Goal: Transaction & Acquisition: Purchase product/service

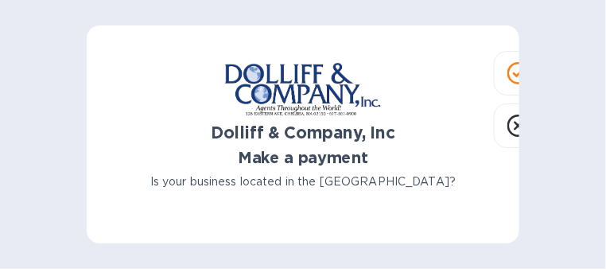
click at [484, 74] on icon at bounding box center [518, 73] width 11 height 9
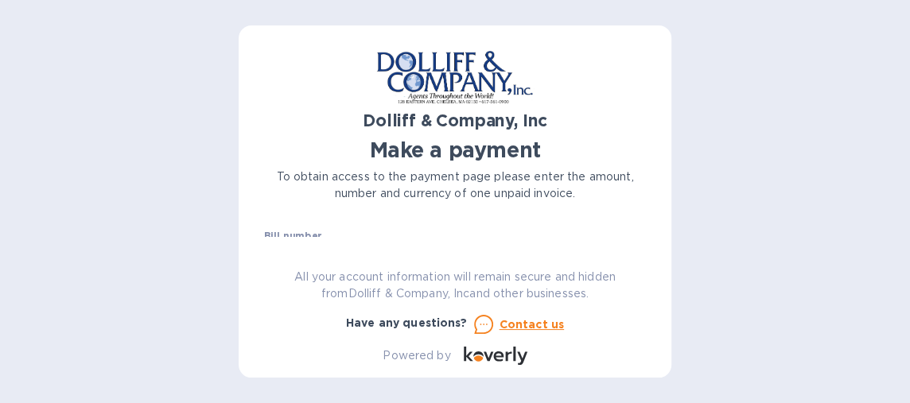
drag, startPoint x: 544, startPoint y: 4, endPoint x: 123, endPoint y: 124, distance: 437.6
click at [123, 124] on div "Dolliff & Company, Inc Make a payment To obtain access to the payment page plea…" at bounding box center [455, 201] width 910 height 403
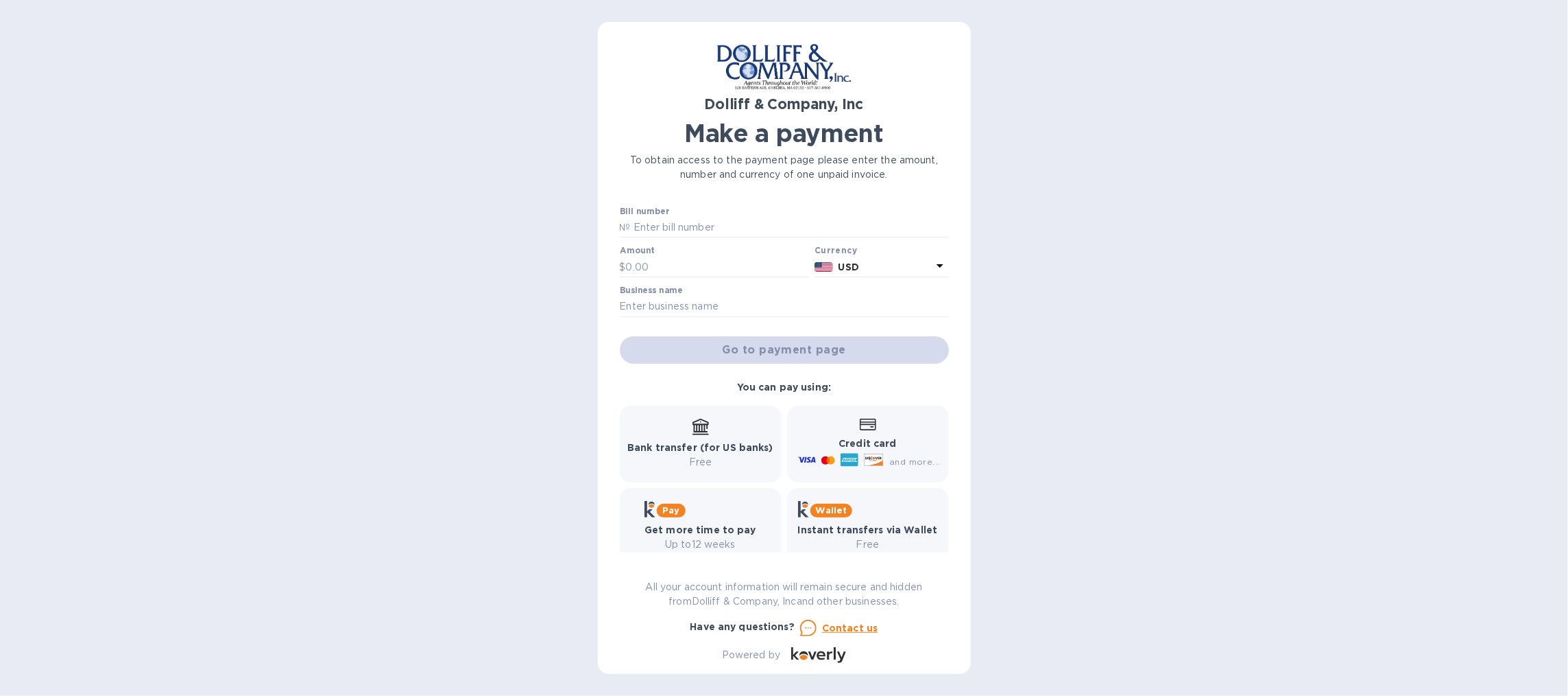
drag, startPoint x: 721, startPoint y: 5, endPoint x: 528, endPoint y: 375, distance: 417.3
click at [417, 185] on div "Dolliff & Company, Inc Make a payment To obtain access to the payment page plea…" at bounding box center [784, 348] width 1568 height 696
click at [417, 185] on input "text" at bounding box center [717, 266] width 184 height 21
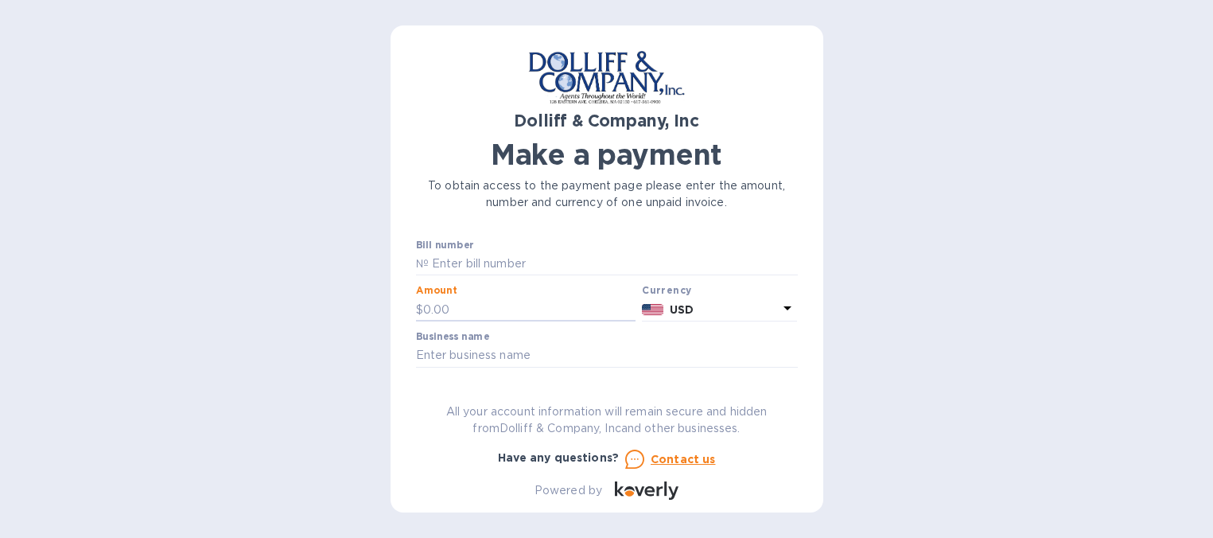
drag, startPoint x: 1703, startPoint y: 2, endPoint x: 251, endPoint y: 254, distance: 1474.0
click at [251, 214] on div "Dolliff & Company, Inc Make a payment To obtain access to the payment page plea…" at bounding box center [606, 269] width 1213 height 538
click at [443, 214] on input "text" at bounding box center [613, 264] width 369 height 24
paste input "877790"
type input "877790"
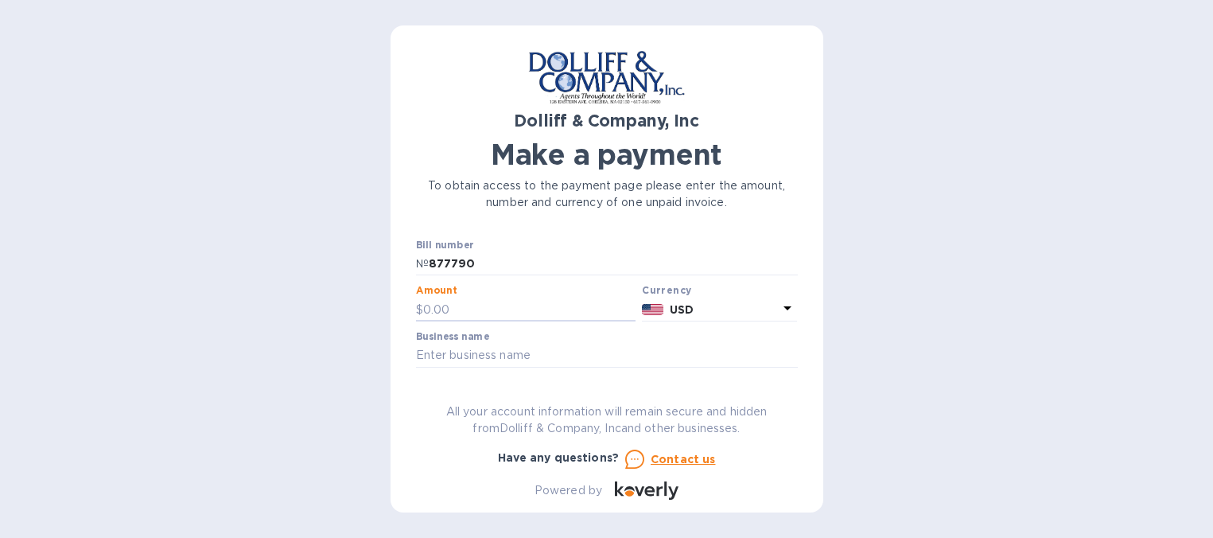
click at [454, 214] on input "text" at bounding box center [529, 309] width 213 height 24
type input "1,400"
click at [463, 214] on input "text" at bounding box center [607, 356] width 382 height 24
type input "Paper Connection International"
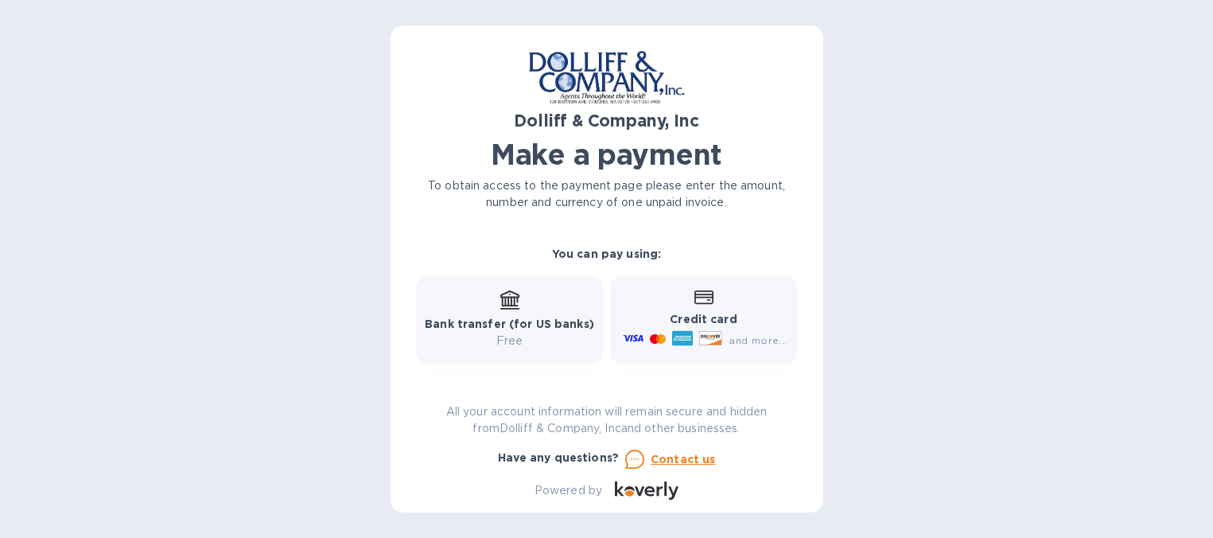
scroll to position [196, 0]
click at [484, 214] on icon at bounding box center [509, 307] width 19 height 2
click at [484, 214] on div "Bank transfer (for US banks) Free" at bounding box center [509, 319] width 169 height 59
click at [484, 214] on p "Credit card" at bounding box center [703, 318] width 167 height 17
click at [474, 214] on div "Bank transfer (for US banks) Free" at bounding box center [509, 319] width 169 height 59
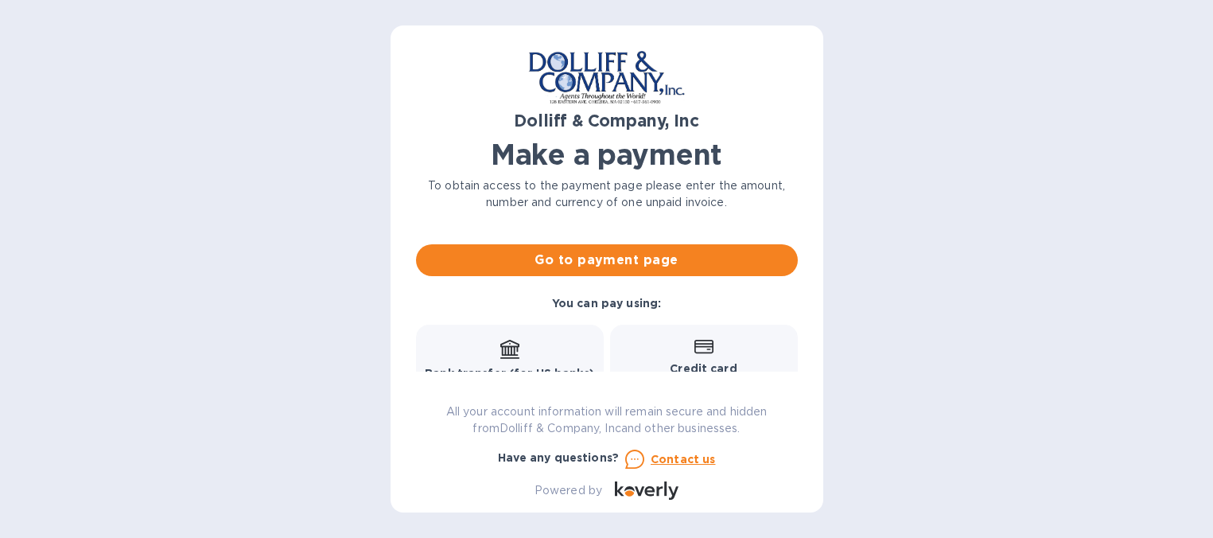
scroll to position [146, 0]
click at [484, 214] on span "Go to payment page" at bounding box center [607, 259] width 356 height 19
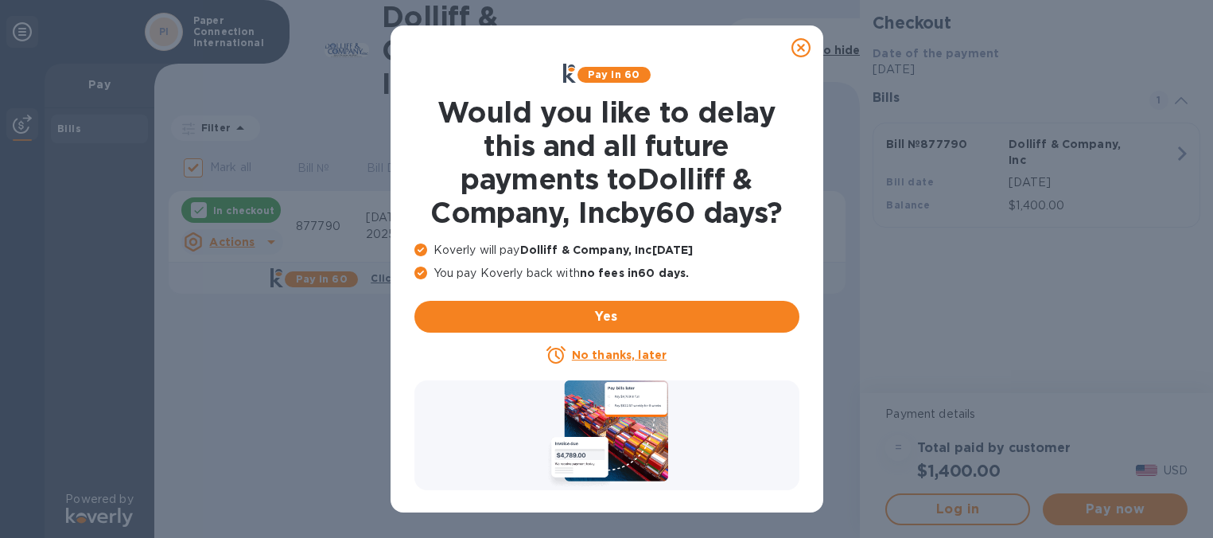
click at [484, 214] on u "No thanks, later" at bounding box center [619, 354] width 95 height 13
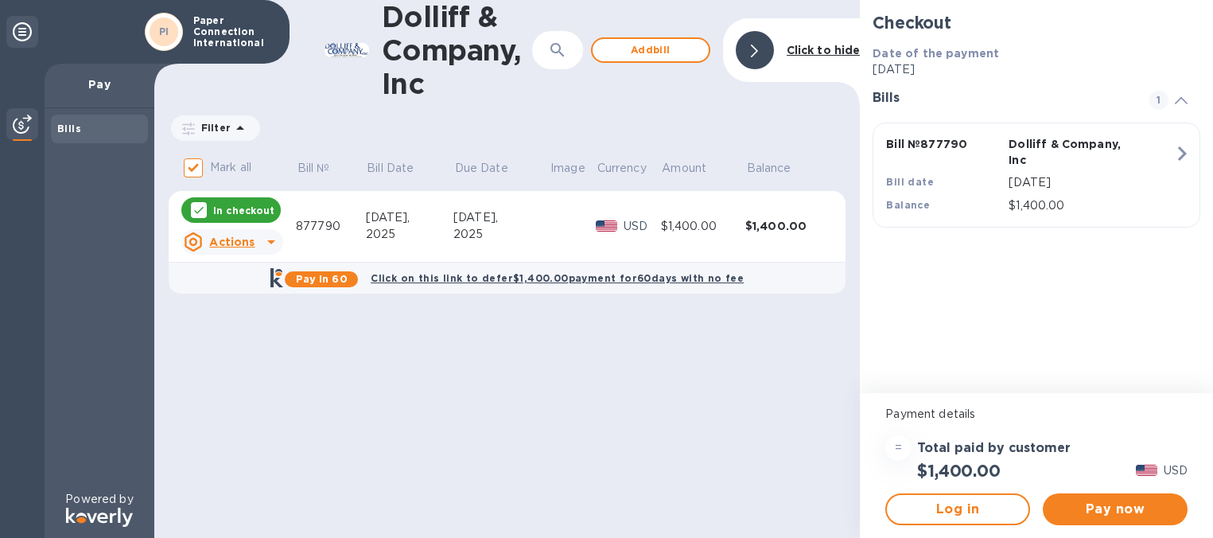
click at [484, 214] on span "Pay now" at bounding box center [1114, 509] width 119 height 19
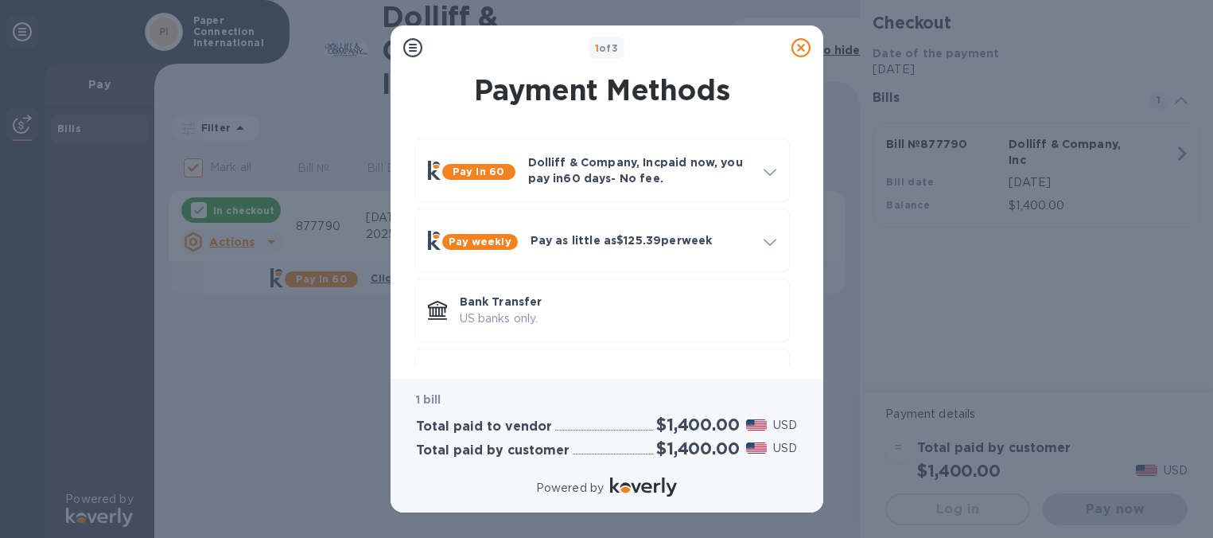
click at [484, 214] on div "Pay in 60 Dolliff & Company, Inc paid now, you pay [DATE] - No fee. Apply to pa…" at bounding box center [601, 275] width 407 height 299
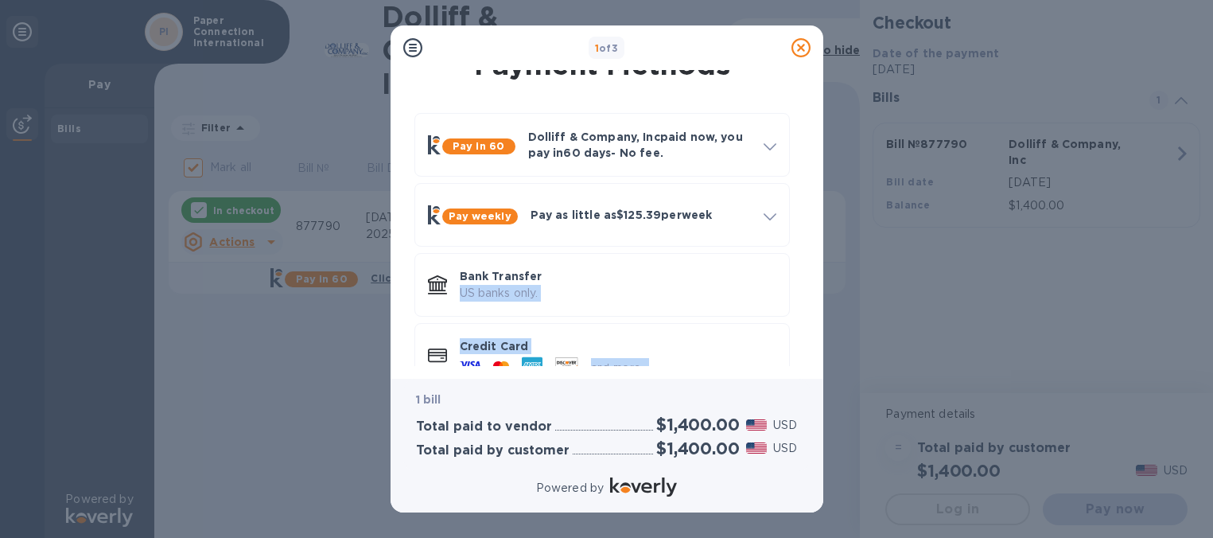
scroll to position [61, 0]
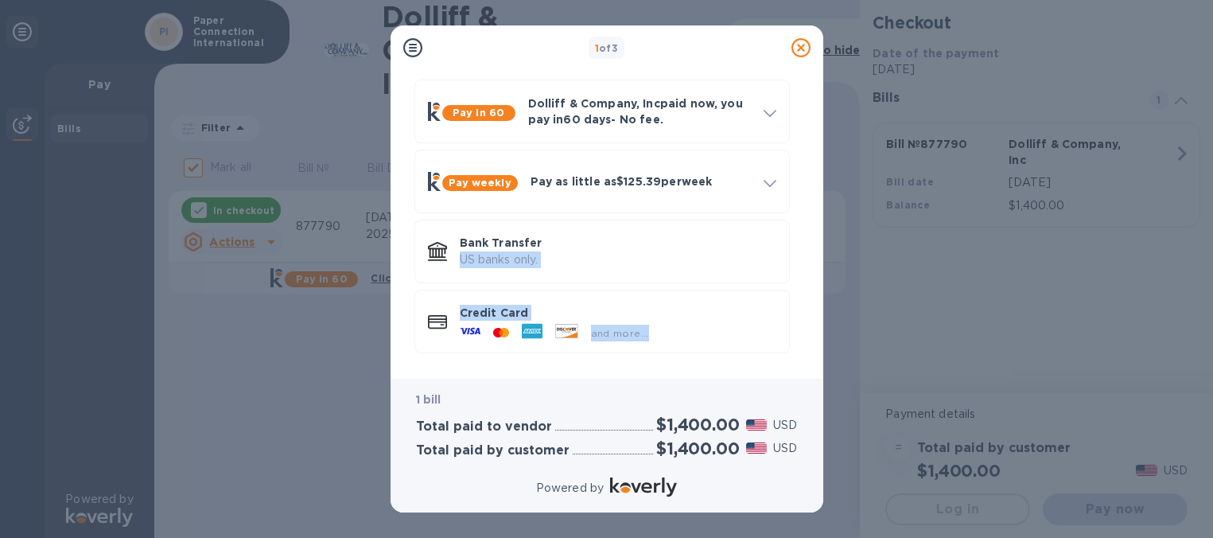
drag, startPoint x: 803, startPoint y: 296, endPoint x: 797, endPoint y: 363, distance: 67.1
click at [484, 214] on div "Pay in 60 Dolliff & Company, Inc paid now, you pay [DATE] - No fee. Apply to pa…" at bounding box center [601, 216] width 407 height 299
click at [484, 214] on p "US banks only." at bounding box center [618, 259] width 317 height 17
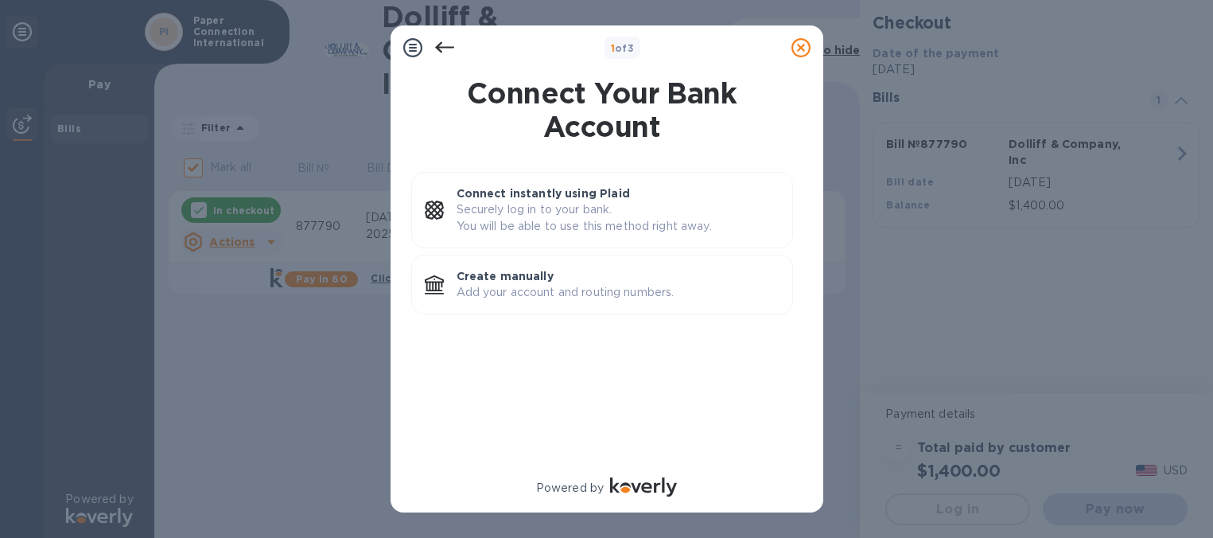
scroll to position [0, 0]
click at [484, 214] on p "Add your account and routing numbers." at bounding box center [618, 292] width 323 height 17
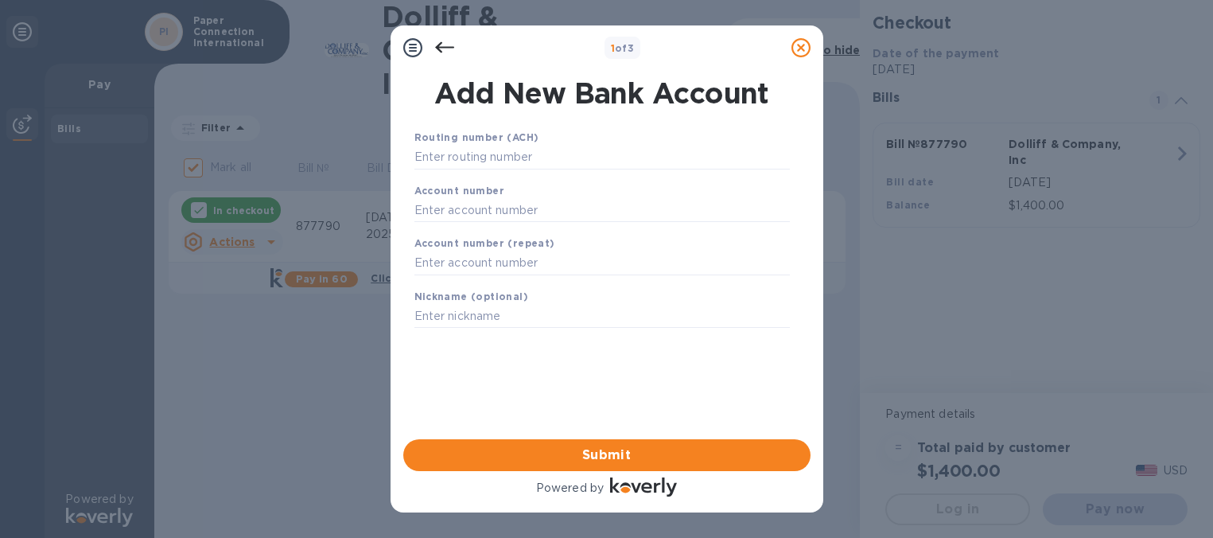
click at [484, 159] on input "text" at bounding box center [601, 158] width 375 height 24
click at [414, 158] on input "11500120" at bounding box center [601, 158] width 375 height 24
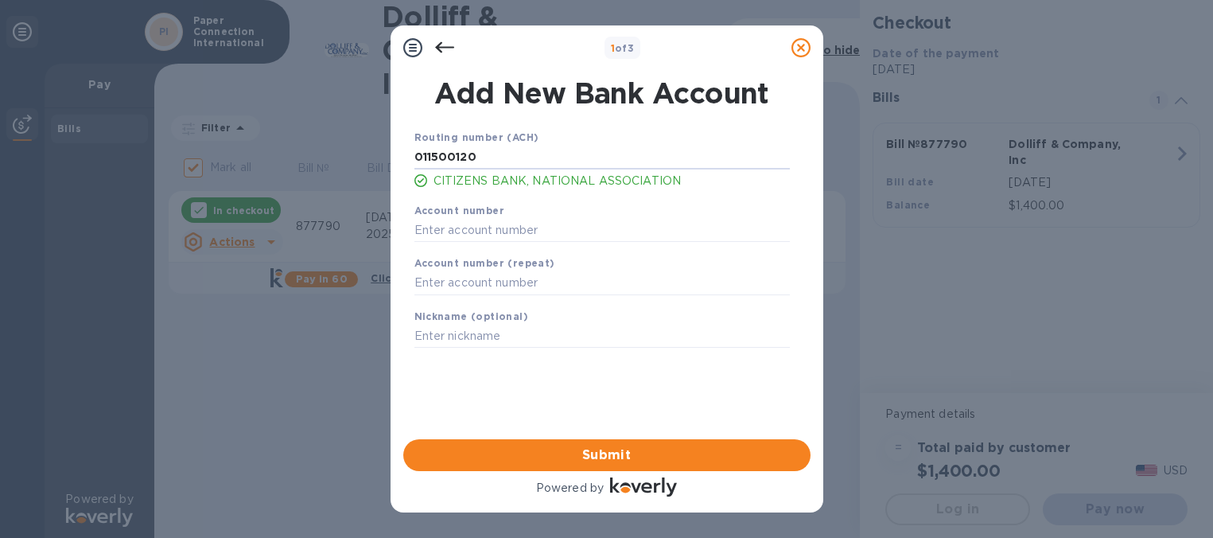
type input "011500120"
click at [480, 214] on input "text" at bounding box center [601, 230] width 375 height 24
type input "20243839"
click at [458, 214] on input "text" at bounding box center [601, 283] width 375 height 24
type input "20243839"
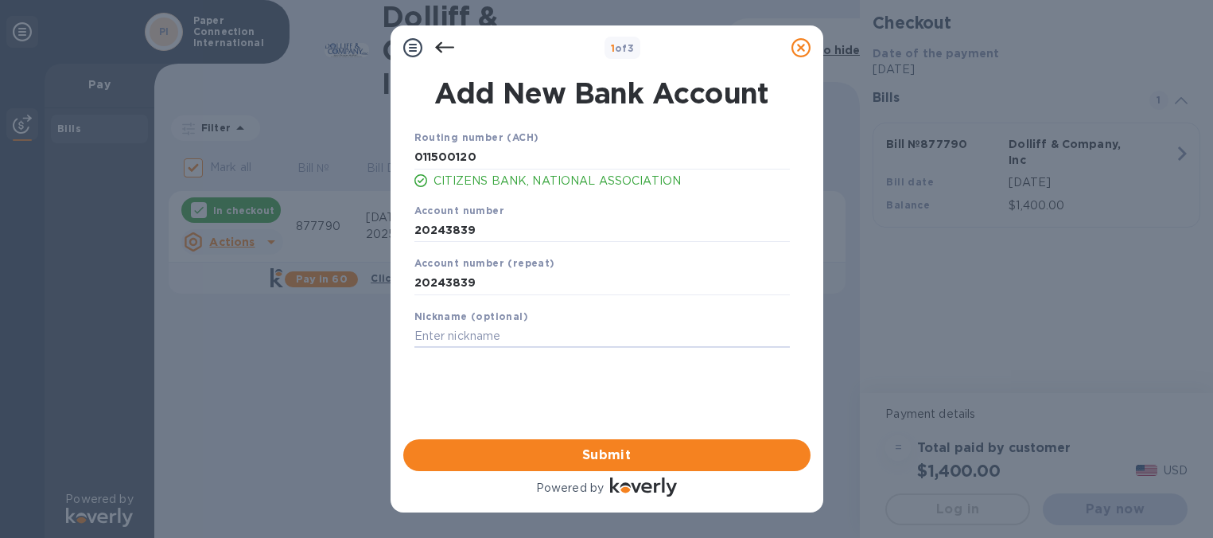
click at [461, 214] on input "text" at bounding box center [601, 337] width 375 height 24
type input "A"
type input "PAPER CONNECTION INTERNATIONAL, LLC"
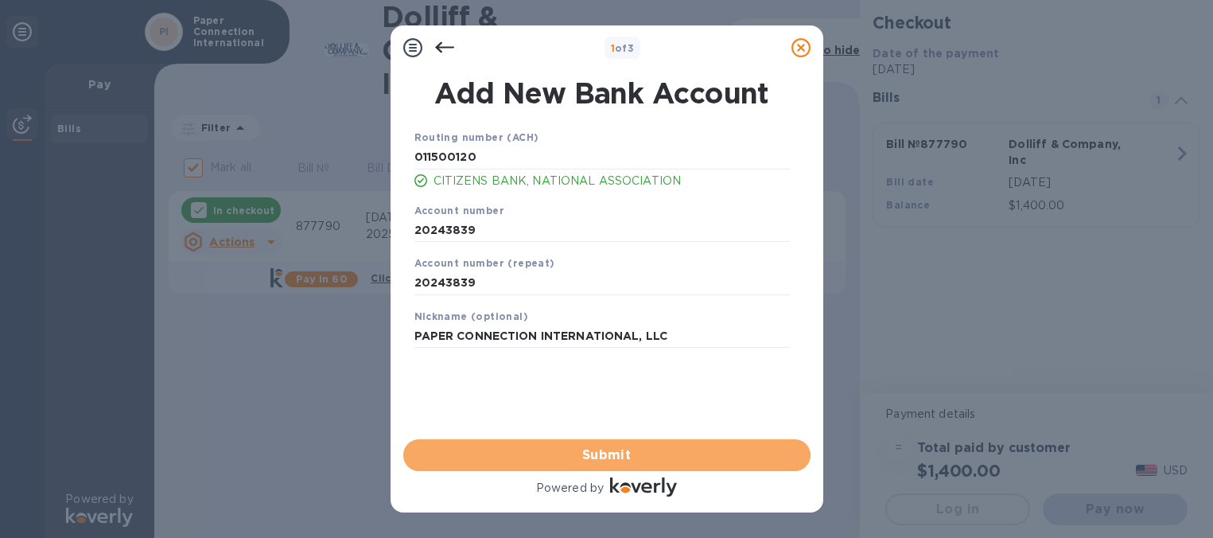
click at [484, 214] on span "Submit" at bounding box center [607, 454] width 382 height 19
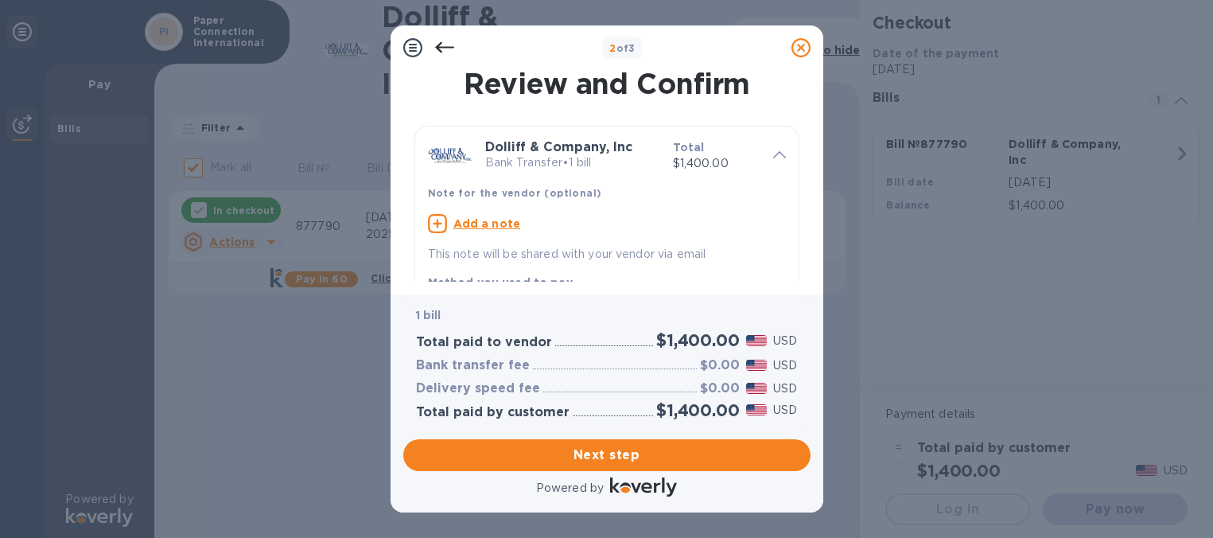
click at [484, 214] on span "Next step" at bounding box center [607, 454] width 382 height 19
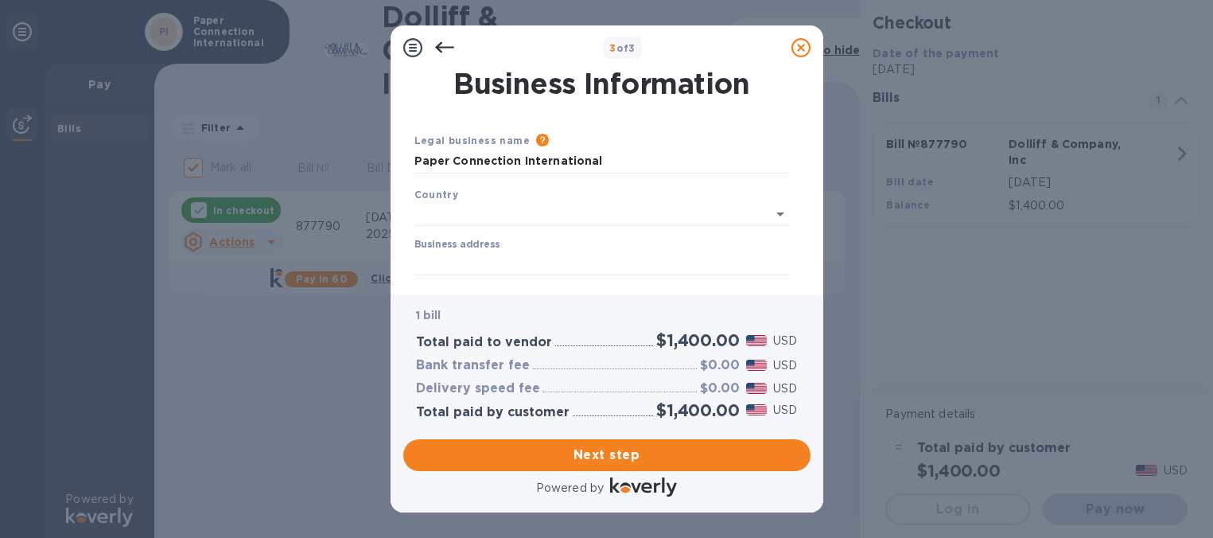
type input "[GEOGRAPHIC_DATA]"
click at [472, 214] on input "Business address" at bounding box center [601, 260] width 375 height 24
type input "[STREET_ADDRESS][PERSON_NAME]"
type input "[GEOGRAPHIC_DATA]"
type input "RI"
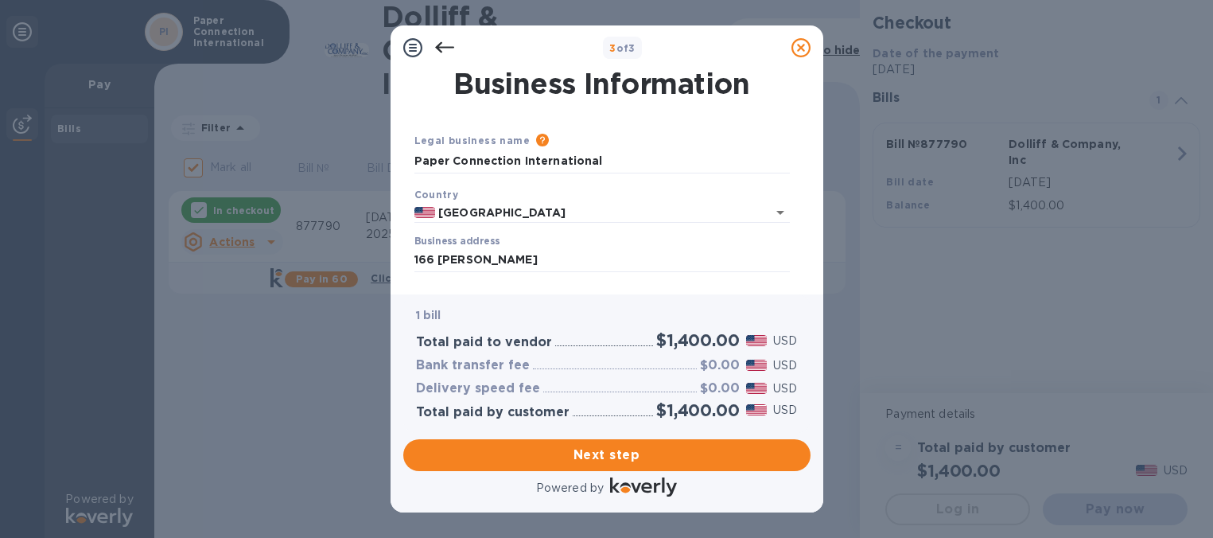
type input "02906"
click at [484, 169] on input "Paper Connection International" at bounding box center [601, 161] width 375 height 24
type input "Paper Connection International, LLC"
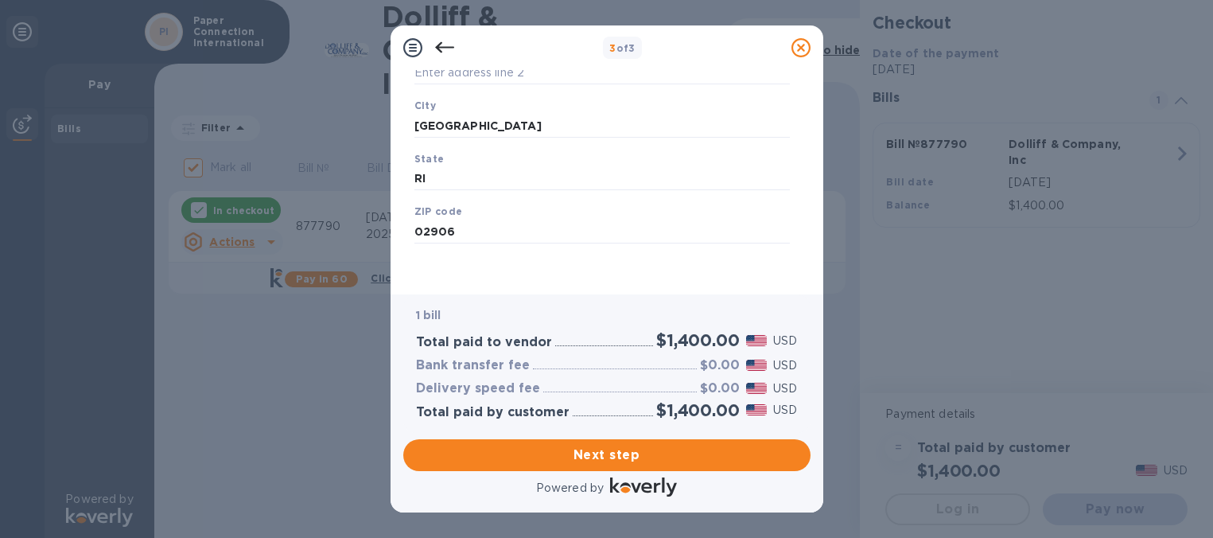
scroll to position [259, 0]
click at [484, 214] on span "Next step" at bounding box center [607, 454] width 382 height 19
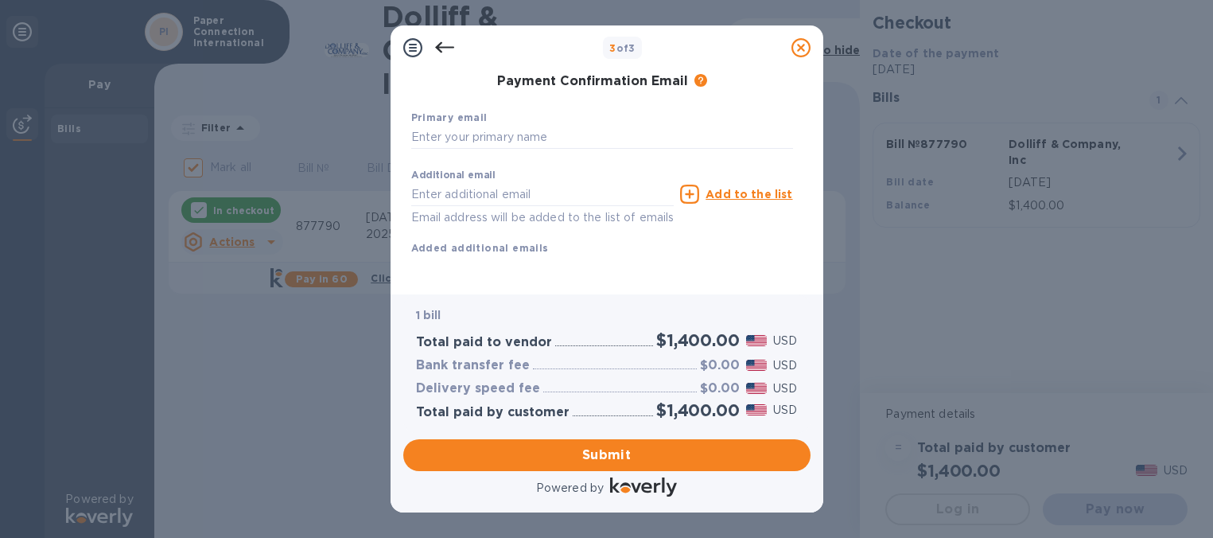
click at [484, 150] on input "text" at bounding box center [602, 138] width 382 height 24
type input "L"
drag, startPoint x: 589, startPoint y: 154, endPoint x: 408, endPoint y: 156, distance: 181.4
click at [408, 156] on div "First name Last name Phone number +1 Payment Confirmation Email The added email…" at bounding box center [602, 71] width 388 height 375
type input "[EMAIL_ADDRESS][DOMAIN_NAME]"
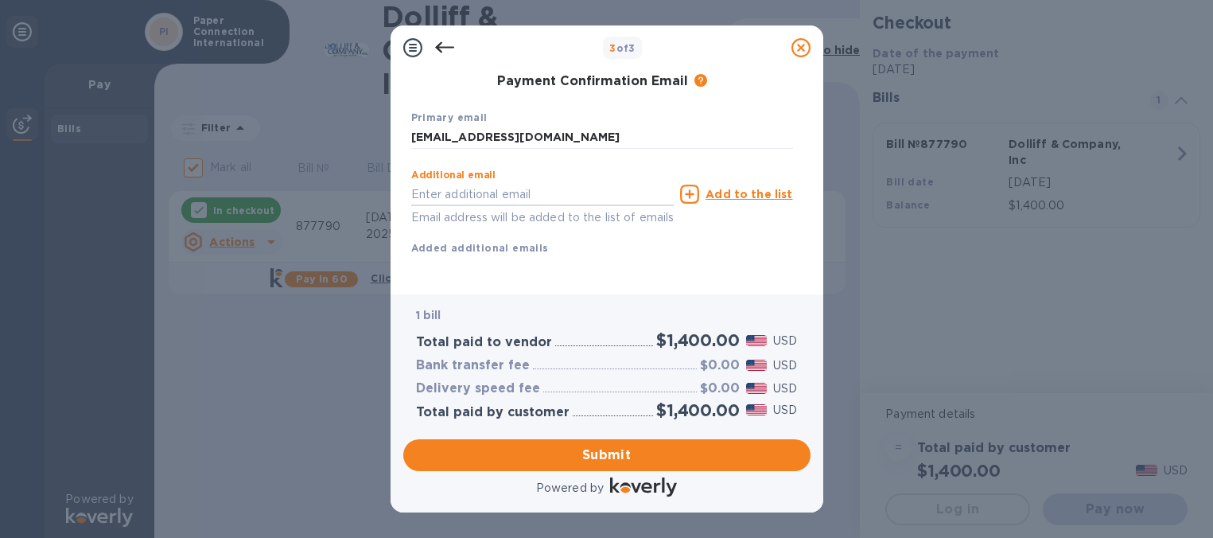
click at [425, 206] on input "text" at bounding box center [542, 194] width 263 height 24
click at [484, 214] on span "Submit" at bounding box center [607, 454] width 382 height 19
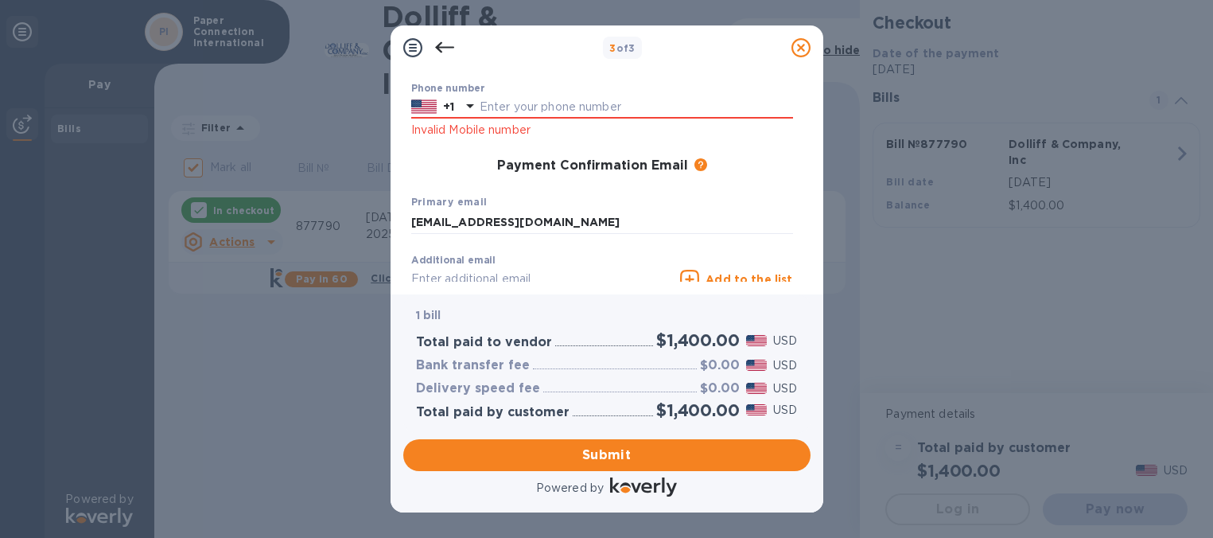
scroll to position [227, 0]
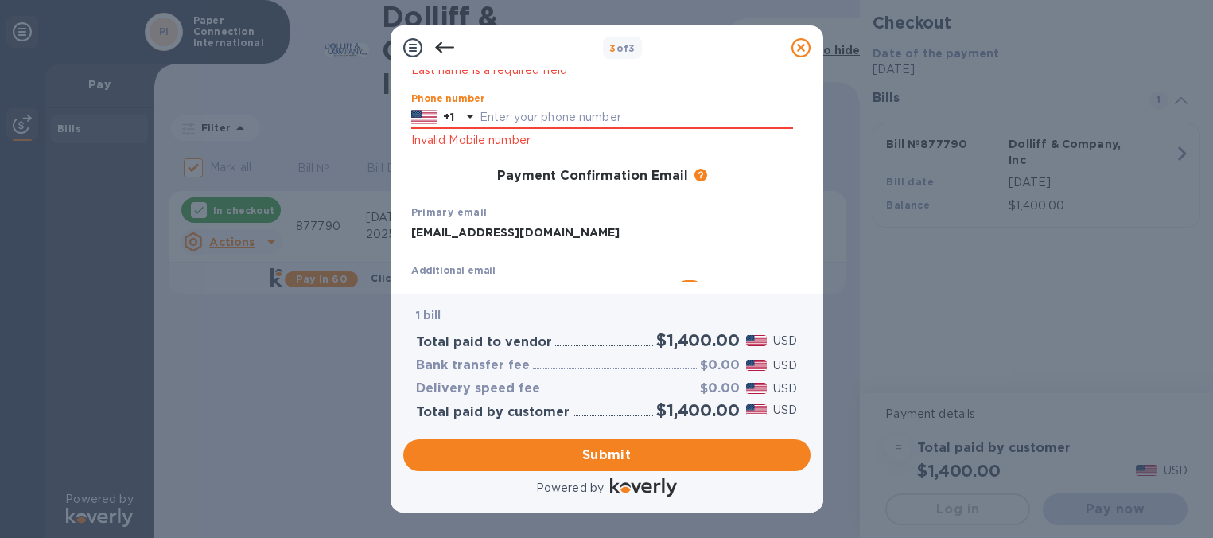
click at [484, 119] on input "text" at bounding box center [636, 118] width 313 height 24
type input "4013235651"
click at [484, 214] on span "Submit" at bounding box center [607, 454] width 382 height 19
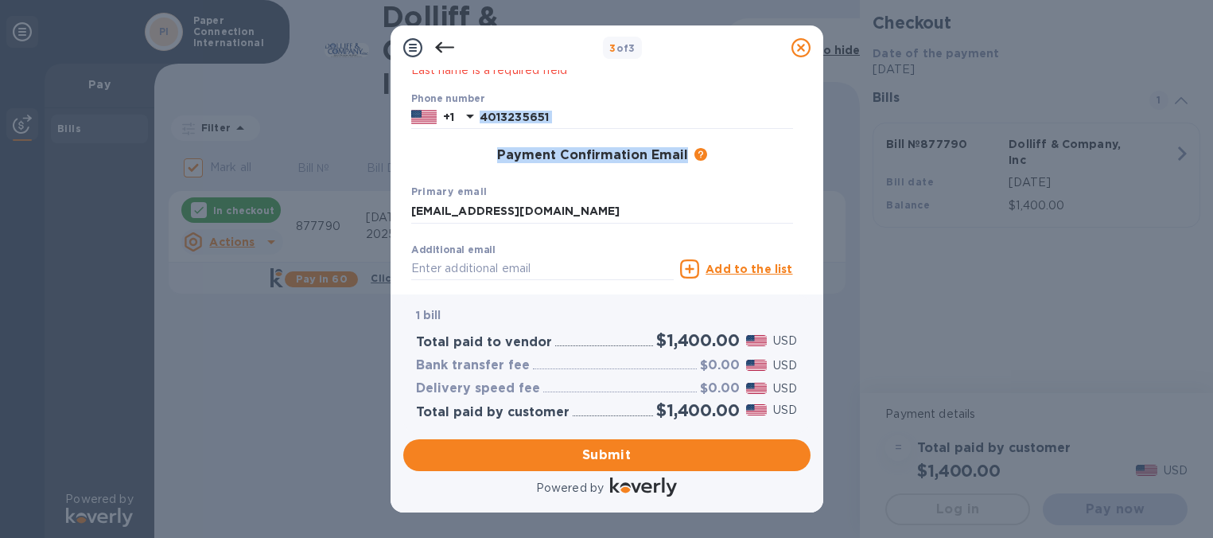
drag, startPoint x: 803, startPoint y: 173, endPoint x: 807, endPoint y: 128, distance: 45.4
click at [484, 128] on div "Payment Contact Information First name First name is a required field Last name…" at bounding box center [606, 176] width 407 height 212
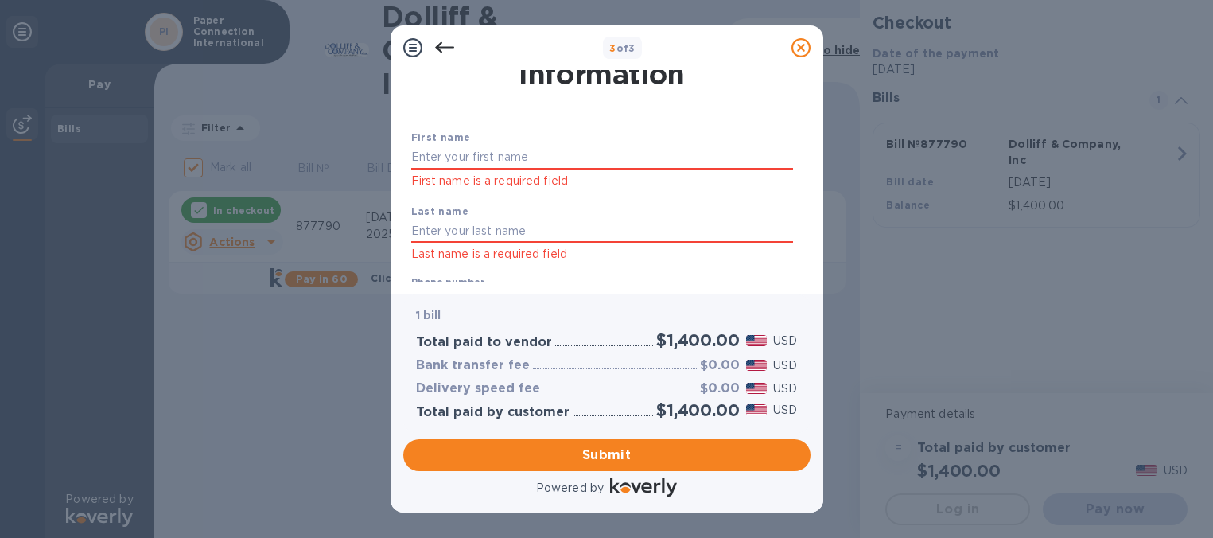
click at [484, 161] on input "text" at bounding box center [602, 158] width 382 height 24
type input "Lauren"
click at [453, 214] on input "text" at bounding box center [602, 232] width 382 height 24
type input "[PERSON_NAME]"
click at [484, 214] on span "Submit" at bounding box center [607, 454] width 382 height 19
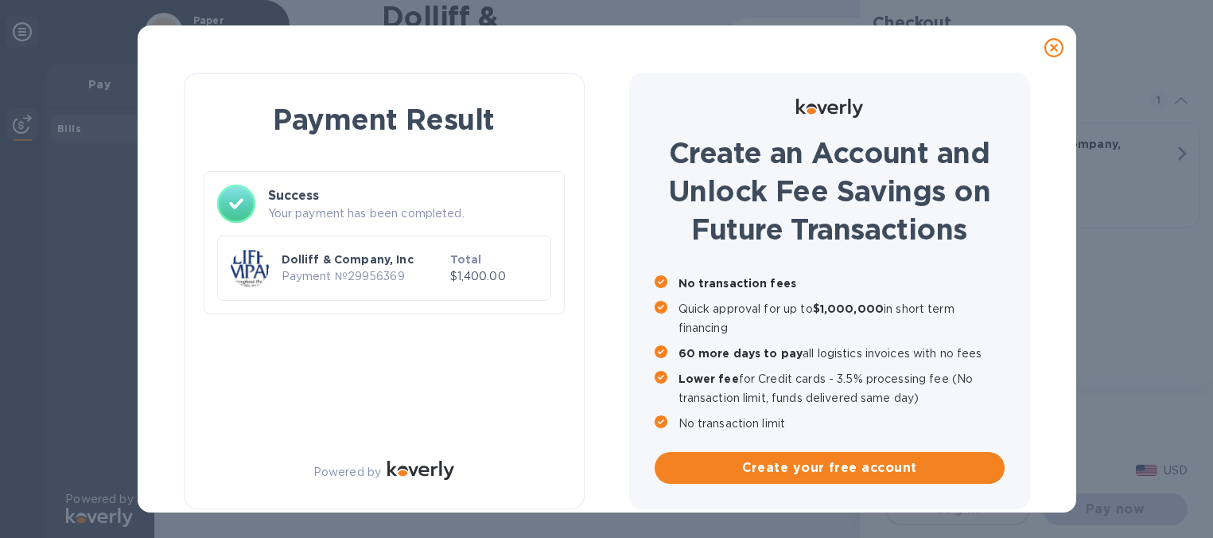
checkbox input "false"
